Goal: Check status: Check status

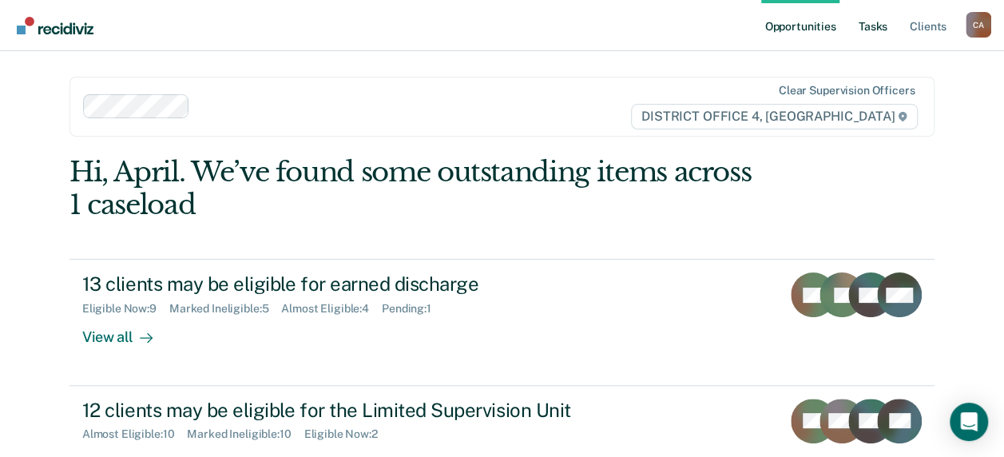
click at [888, 24] on link "Tasks" at bounding box center [873, 25] width 35 height 51
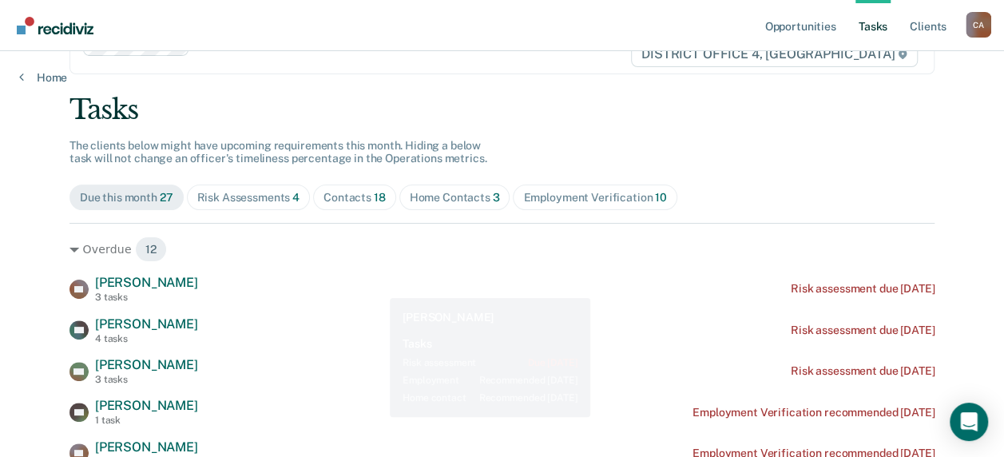
scroll to position [80, 0]
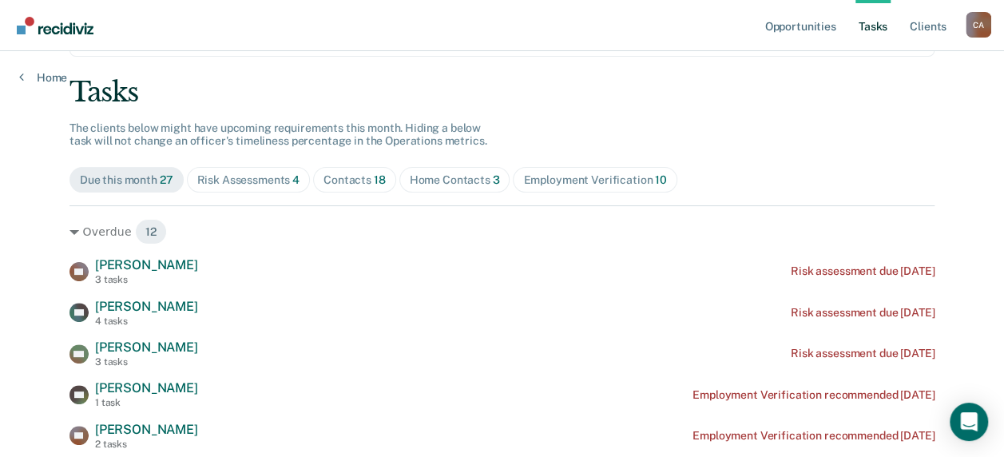
click at [440, 173] on div "Home Contacts 3" at bounding box center [455, 180] width 90 height 14
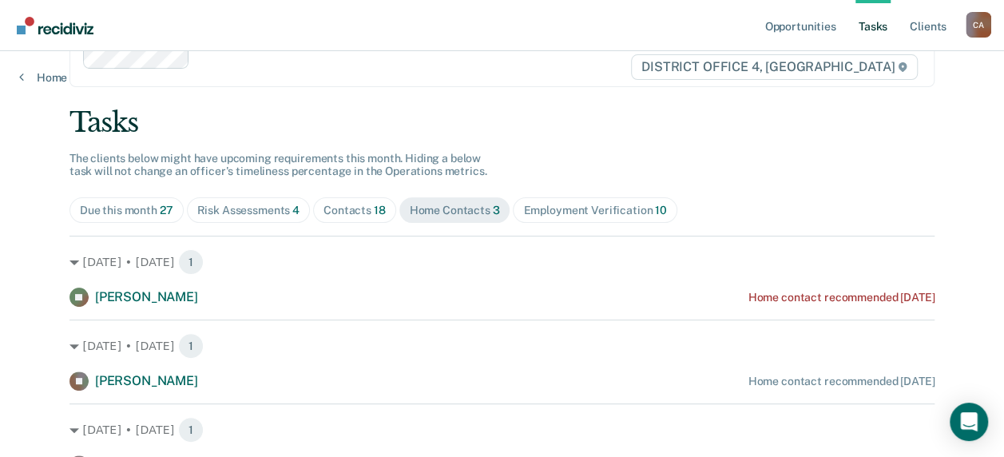
scroll to position [0, 0]
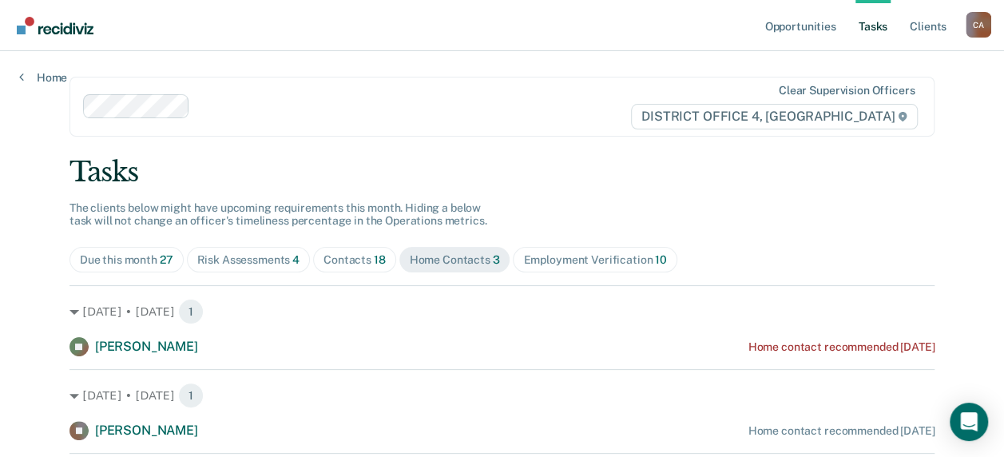
click at [258, 261] on div "Risk Assessments 4" at bounding box center [248, 260] width 103 height 14
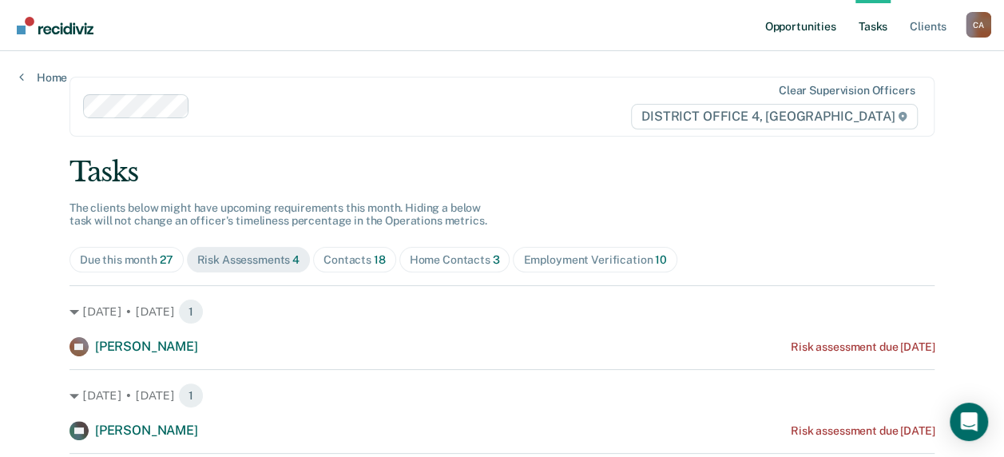
click at [815, 24] on link "Opportunities" at bounding box center [799, 25] width 77 height 51
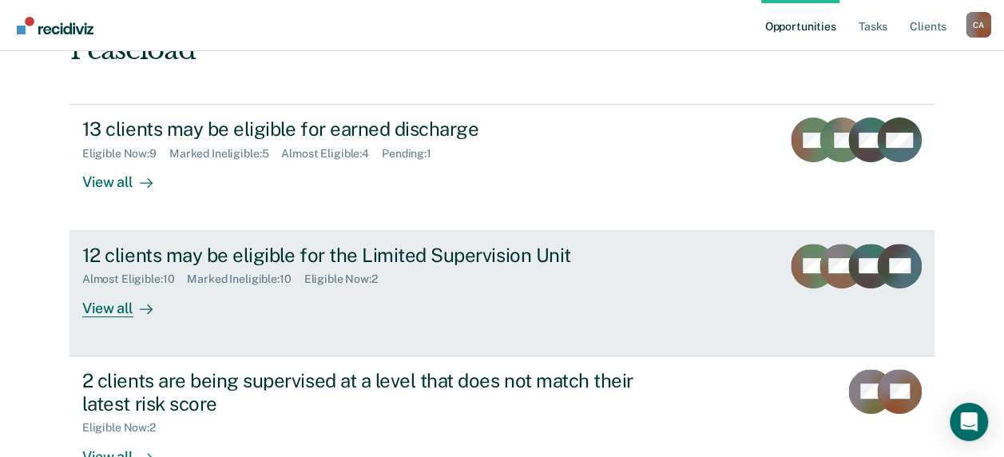
scroll to position [160, 0]
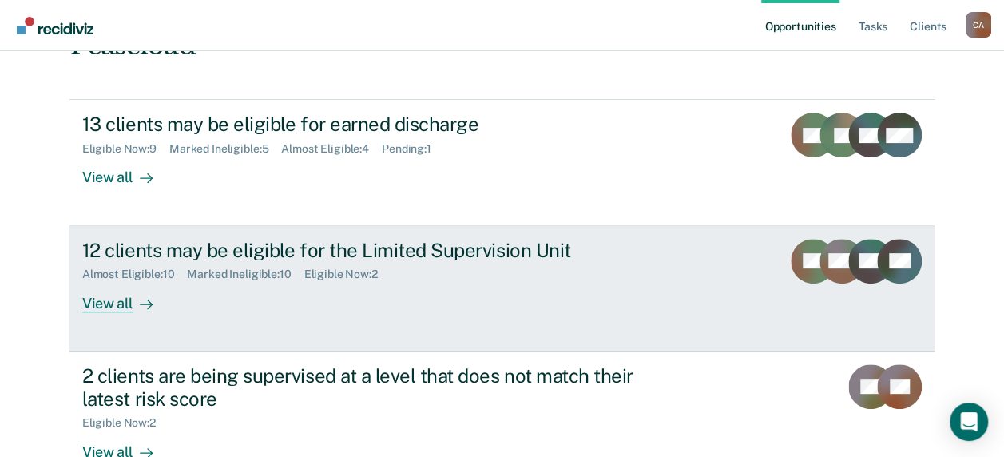
click at [348, 249] on div "12 clients may be eligible for the Limited Supervision Unit" at bounding box center [362, 250] width 561 height 23
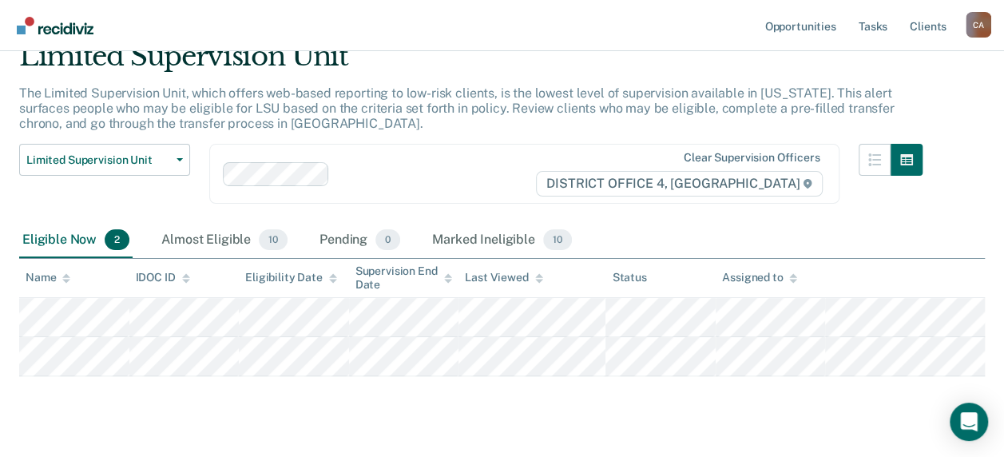
scroll to position [103, 0]
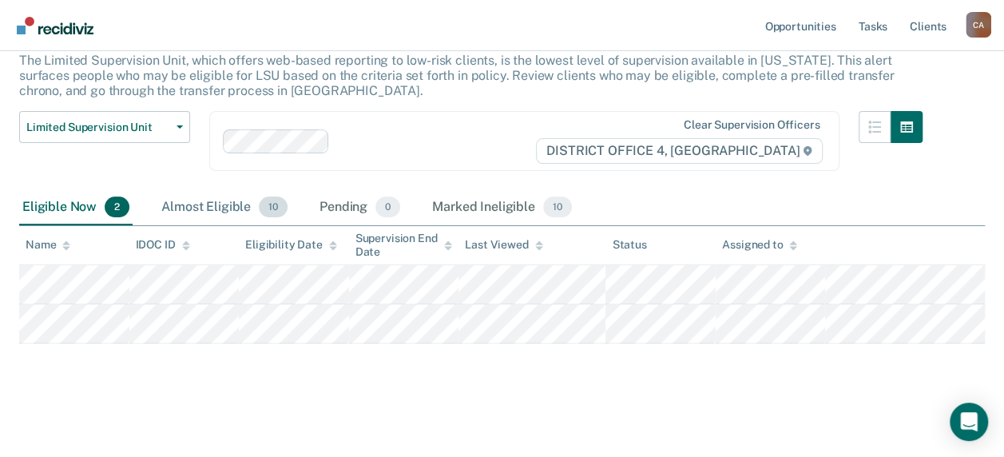
click at [214, 206] on div "Almost Eligible 10" at bounding box center [224, 207] width 133 height 35
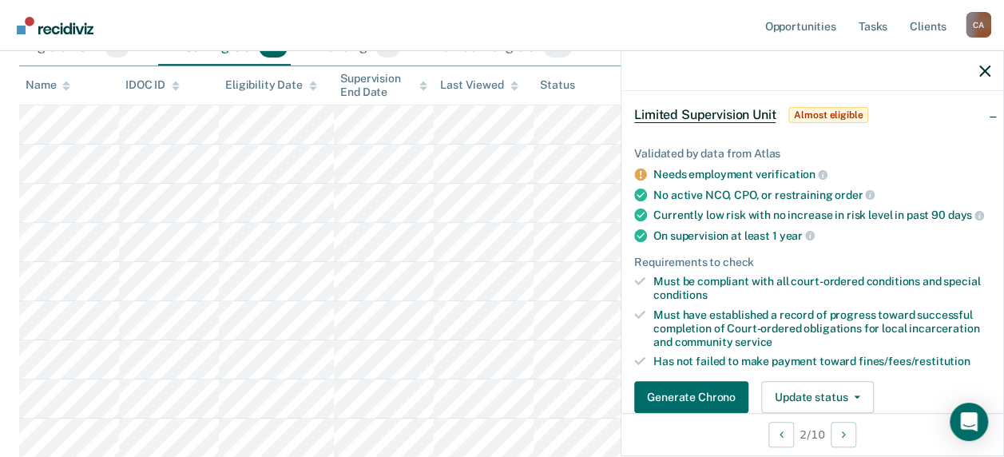
scroll to position [160, 0]
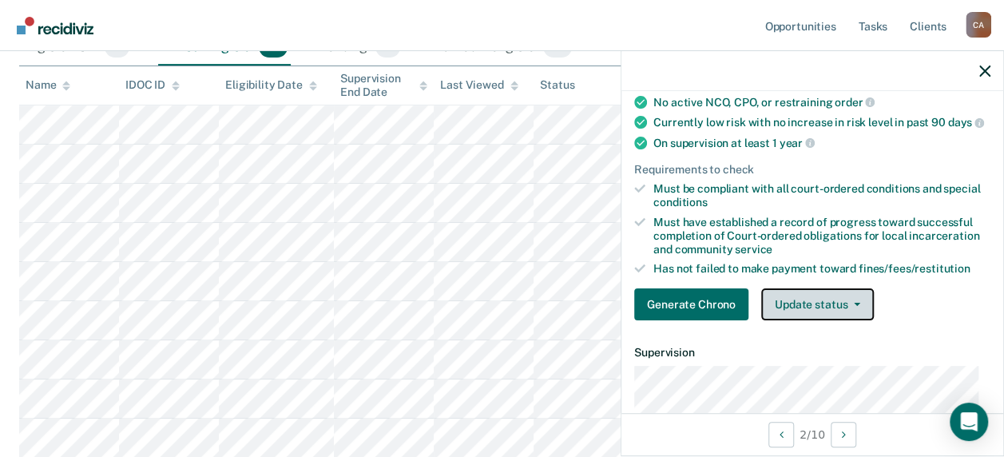
click at [852, 316] on button "Update status" at bounding box center [817, 304] width 113 height 32
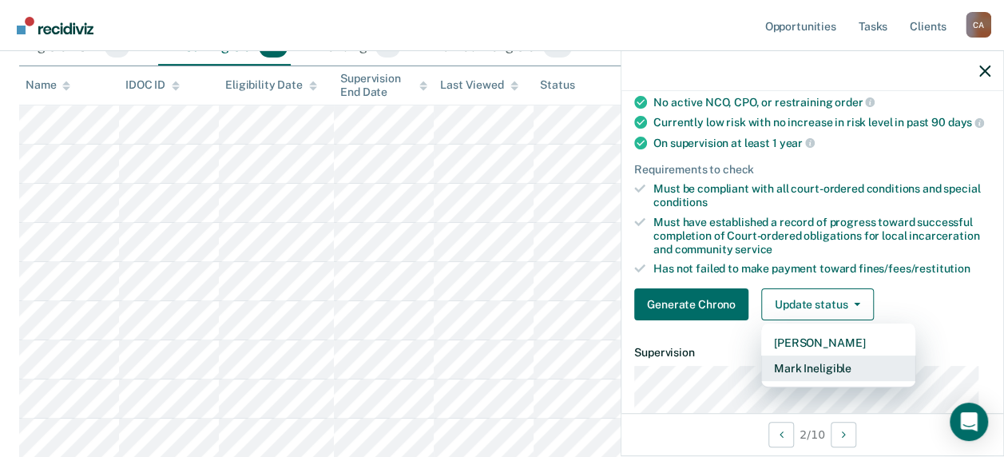
click at [840, 377] on button "Mark Ineligible" at bounding box center [838, 369] width 154 height 26
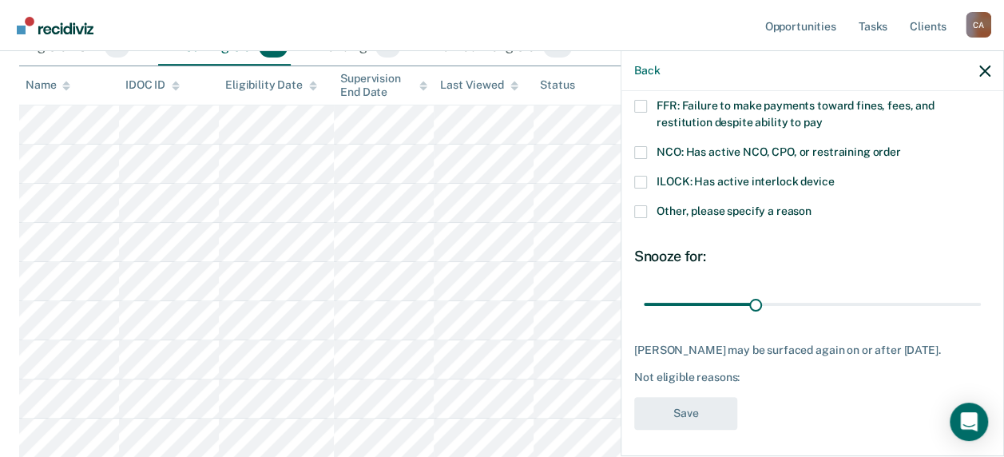
scroll to position [80, 0]
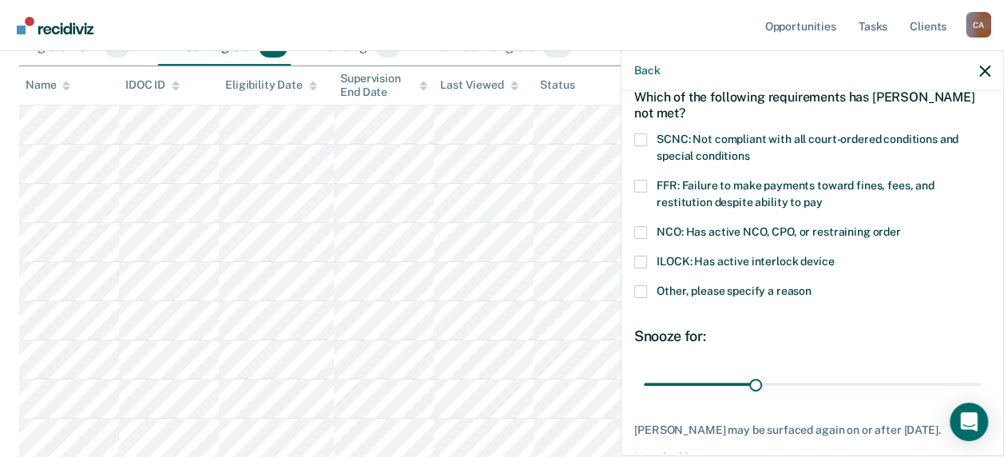
click at [646, 136] on span at bounding box center [640, 139] width 13 height 13
click at [749, 150] on input "SCNC: Not compliant with all court-ordered conditions and special conditions" at bounding box center [749, 150] width 0 height 0
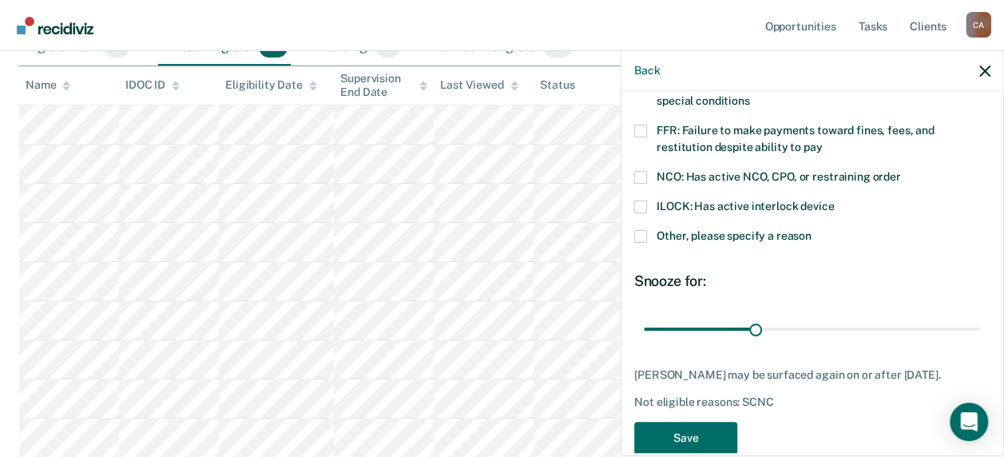
scroll to position [176, 0]
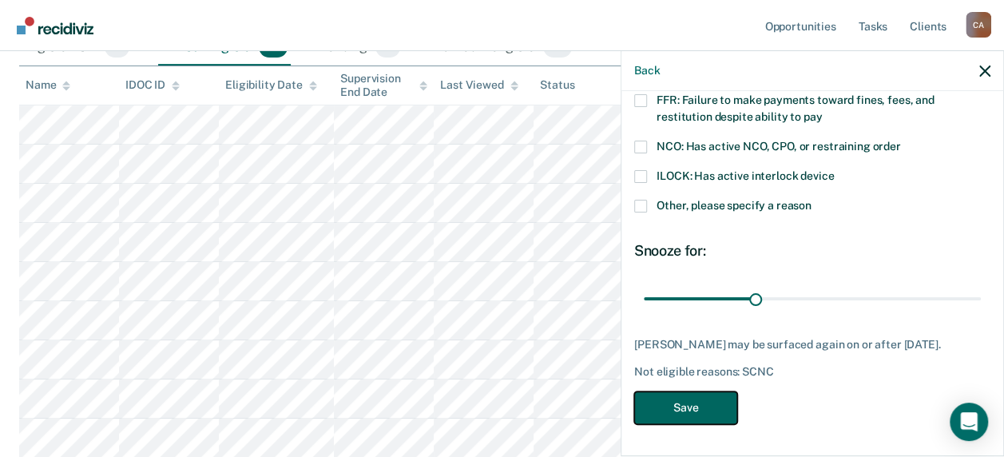
click at [729, 408] on button "Save" at bounding box center [685, 407] width 103 height 33
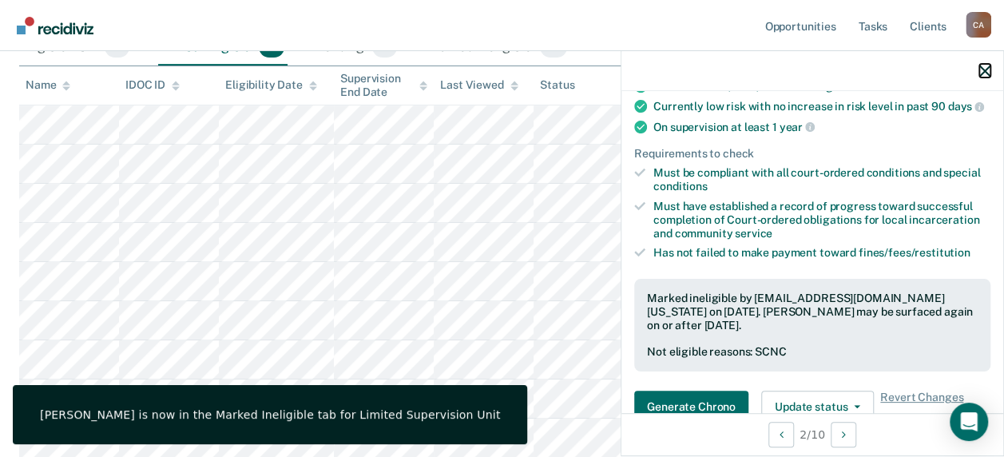
click at [983, 72] on icon "button" at bounding box center [985, 71] width 11 height 11
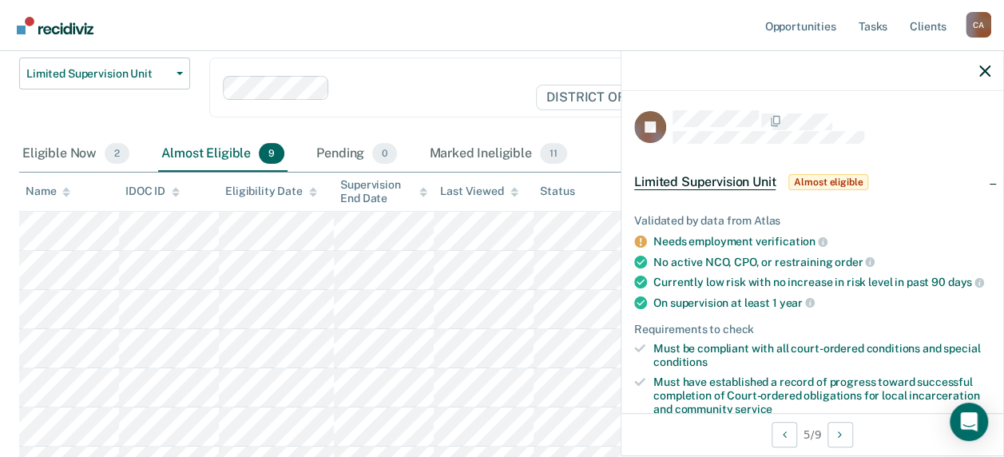
scroll to position [0, 0]
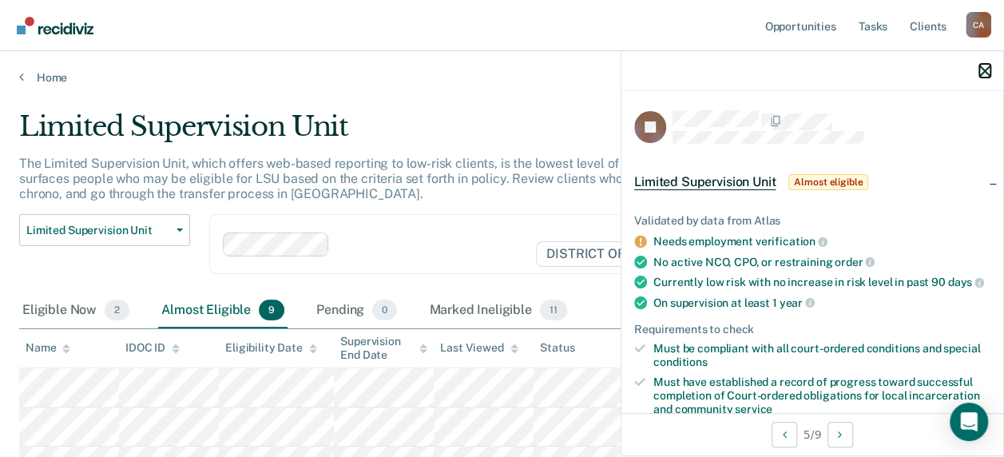
drag, startPoint x: 987, startPoint y: 70, endPoint x: 943, endPoint y: 87, distance: 48.1
click at [987, 70] on icon "button" at bounding box center [985, 71] width 11 height 11
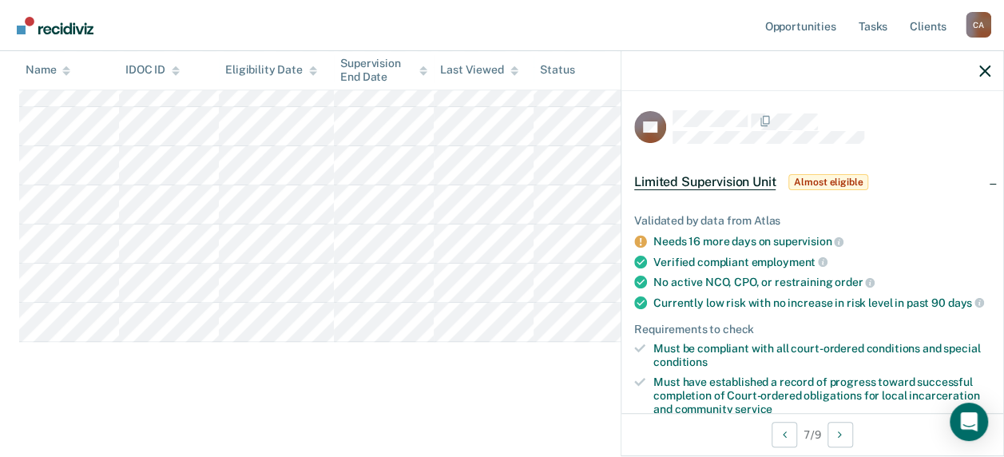
scroll to position [449, 0]
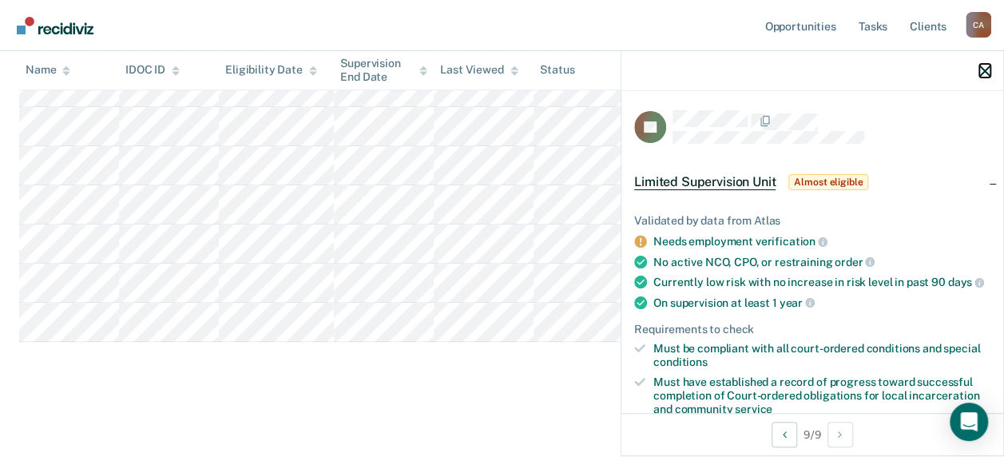
click at [983, 67] on icon "button" at bounding box center [985, 71] width 11 height 11
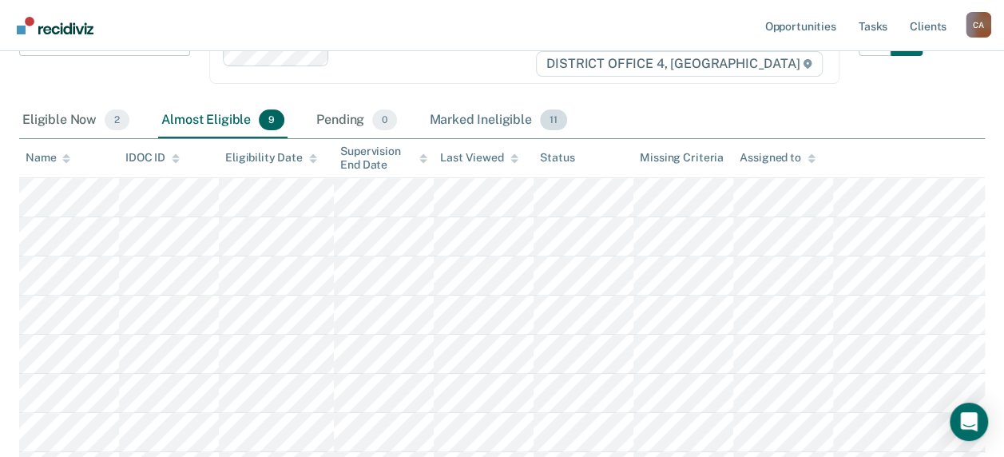
scroll to position [0, 0]
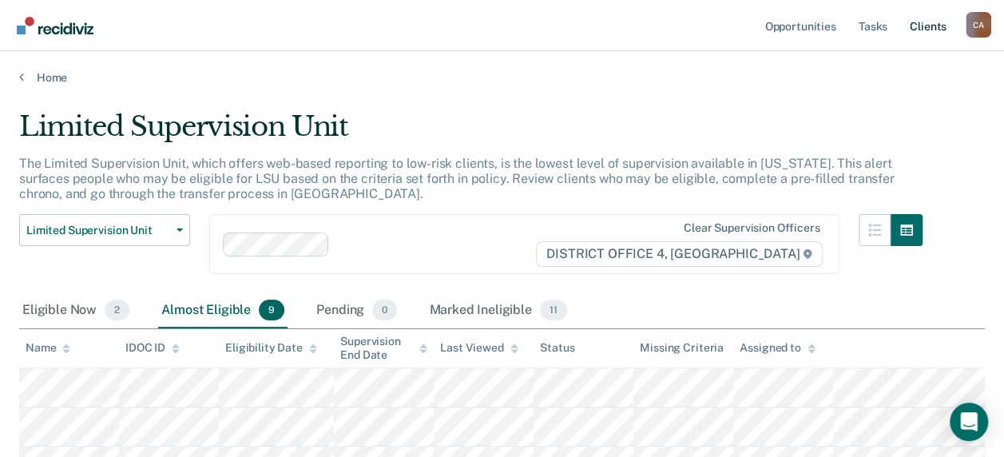
click at [926, 23] on link "Client s" at bounding box center [928, 25] width 43 height 51
